Goal: Navigation & Orientation: Find specific page/section

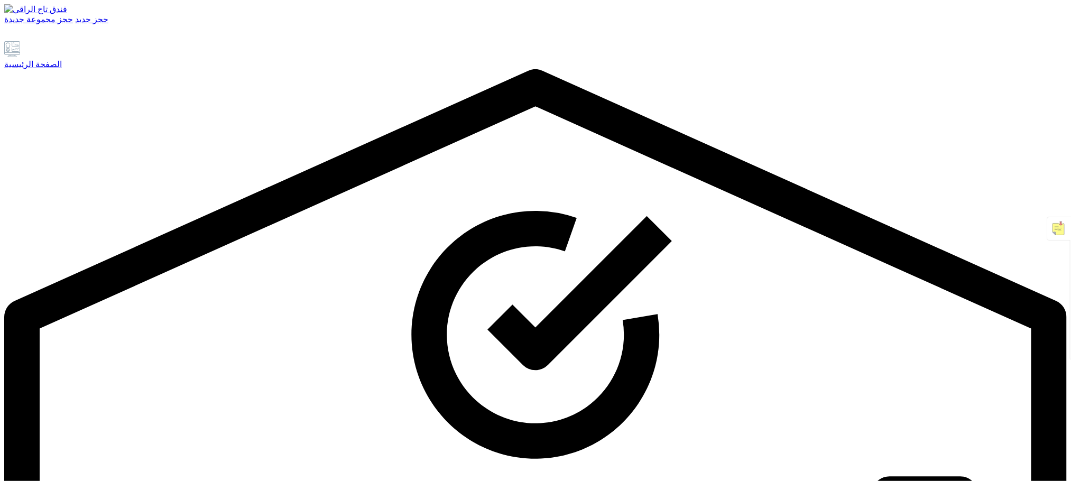
click at [62, 69] on font "الصفحة الرئيسية" at bounding box center [33, 64] width 58 height 9
click at [64, 69] on div "الصفحة الرئيسية" at bounding box center [535, 64] width 1063 height 10
